Goal: Find contact information: Find contact information

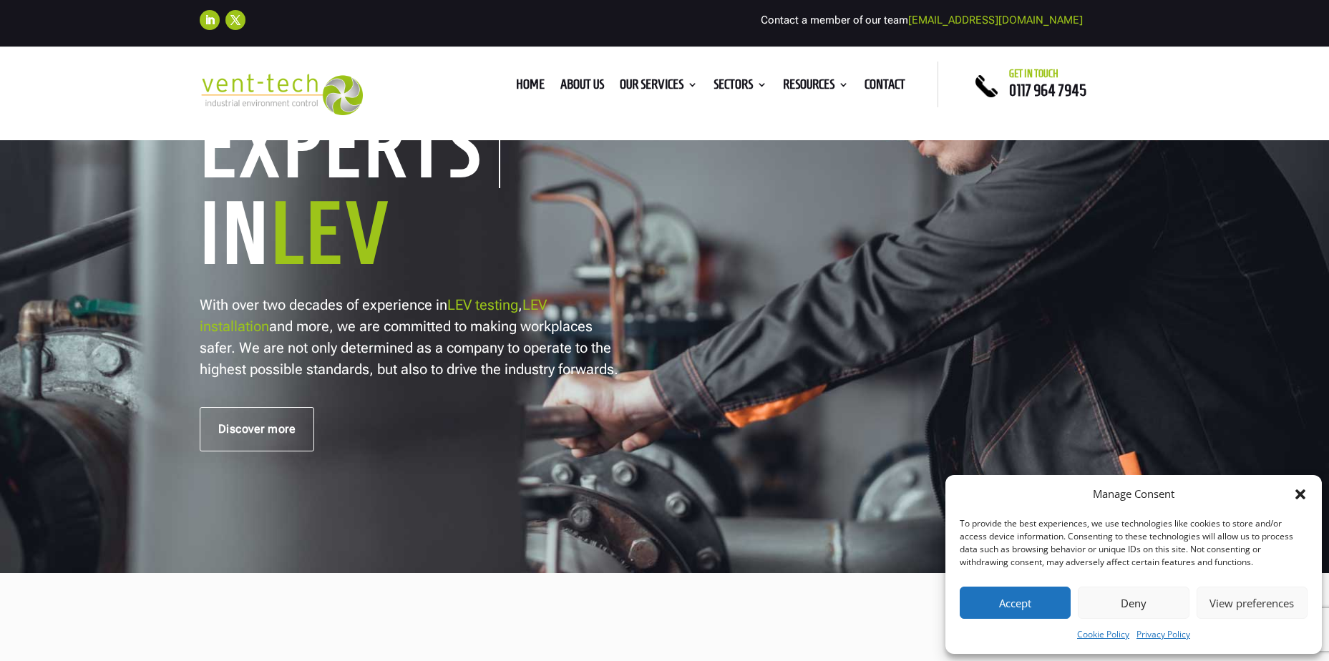
scroll to position [72, 0]
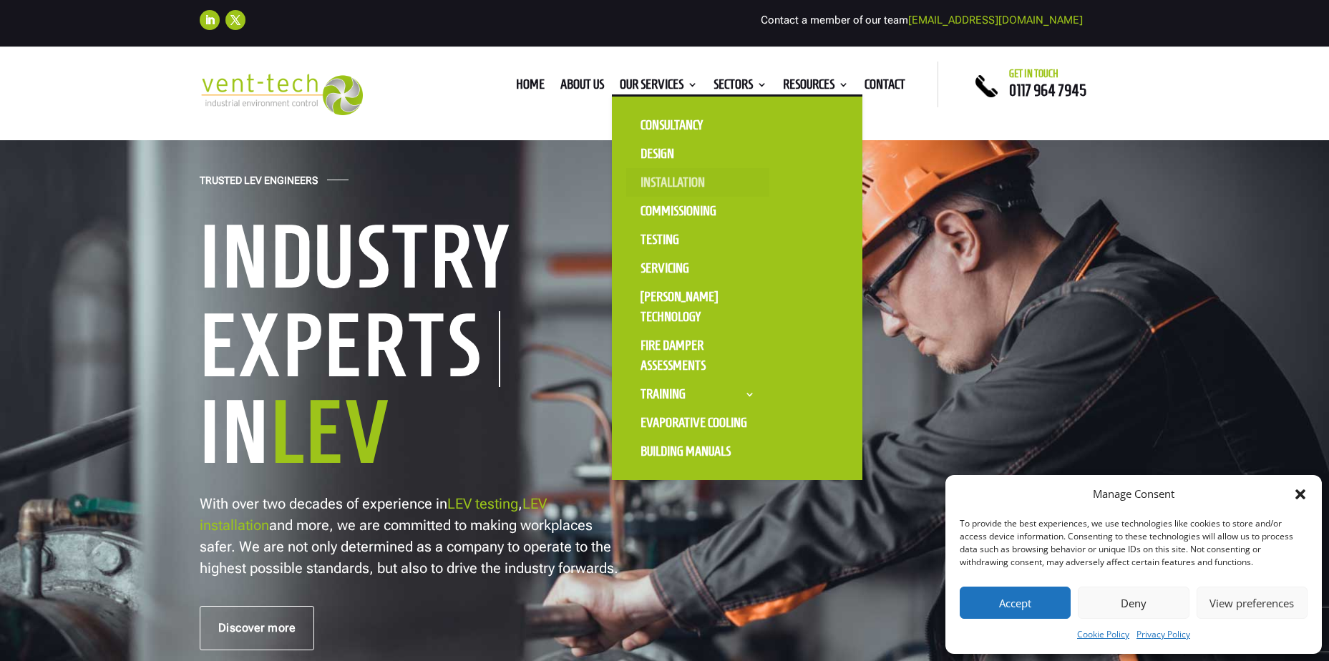
click at [662, 182] on link "Installation" at bounding box center [697, 182] width 143 height 29
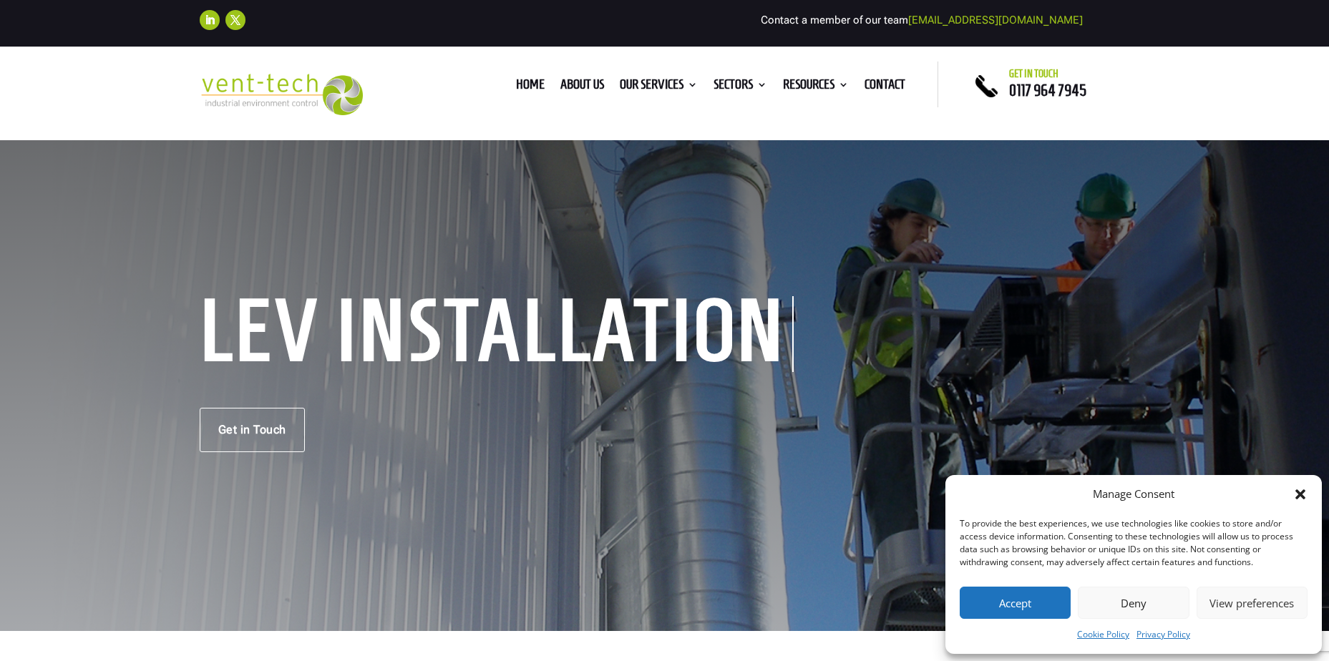
click at [1032, 16] on link "[EMAIL_ADDRESS][DOMAIN_NAME]" at bounding box center [995, 20] width 175 height 13
click at [1163, 597] on button "Deny" at bounding box center [1132, 603] width 111 height 32
